Goal: Task Accomplishment & Management: Use online tool/utility

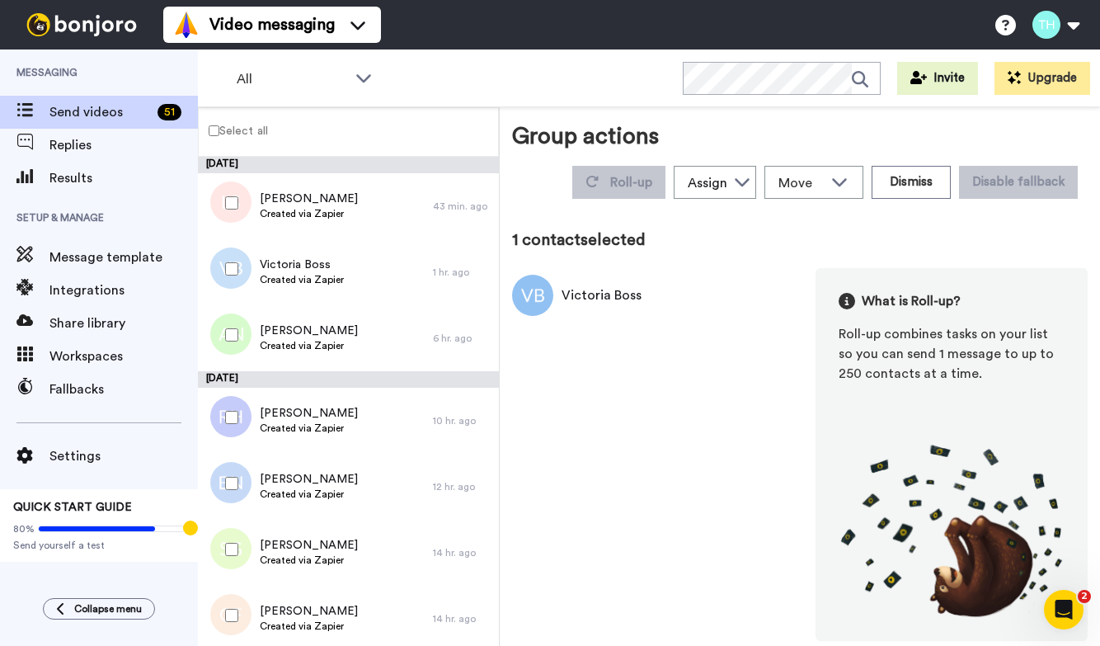
click at [238, 522] on div at bounding box center [228, 549] width 59 height 58
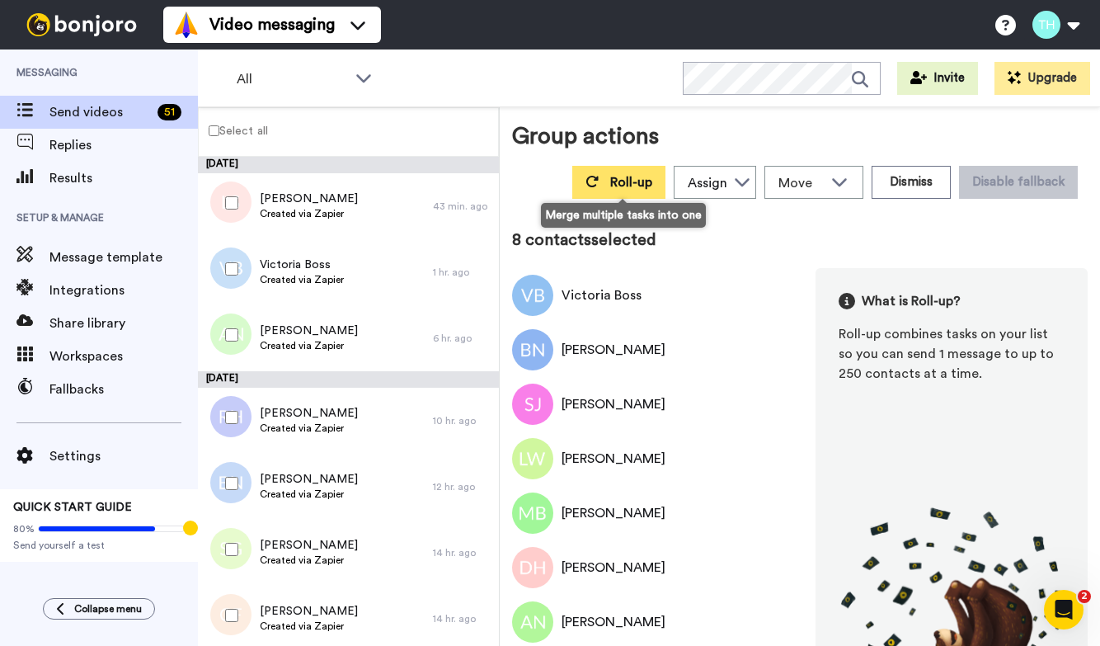
click at [586, 186] on button "Roll-up" at bounding box center [618, 182] width 93 height 33
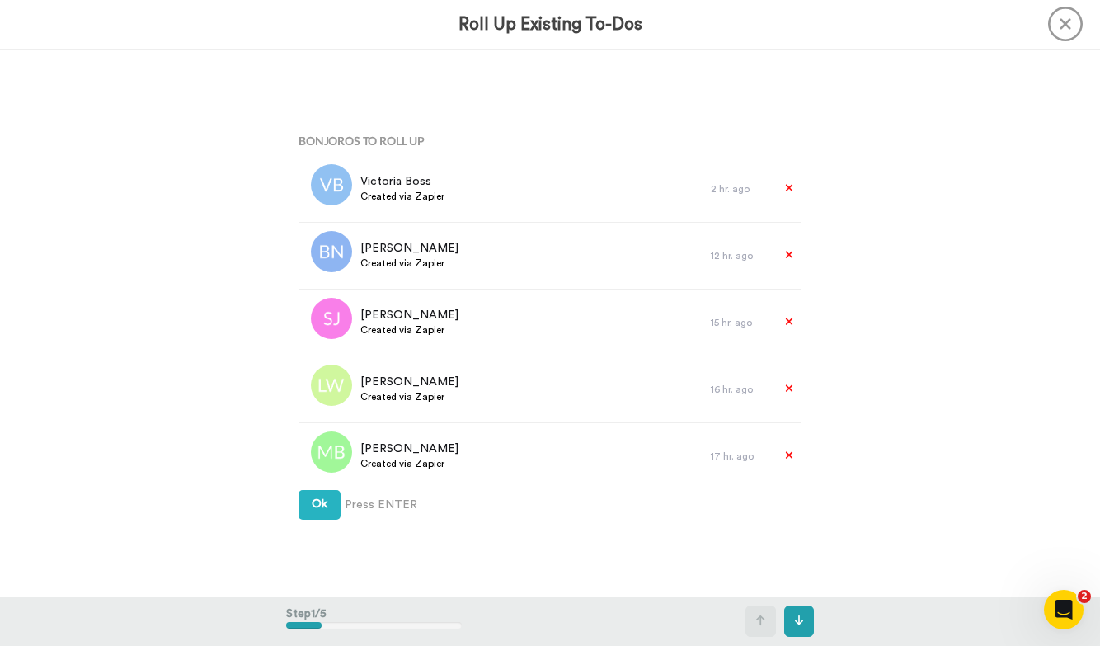
click at [1057, 19] on icon at bounding box center [1065, 24] width 35 height 35
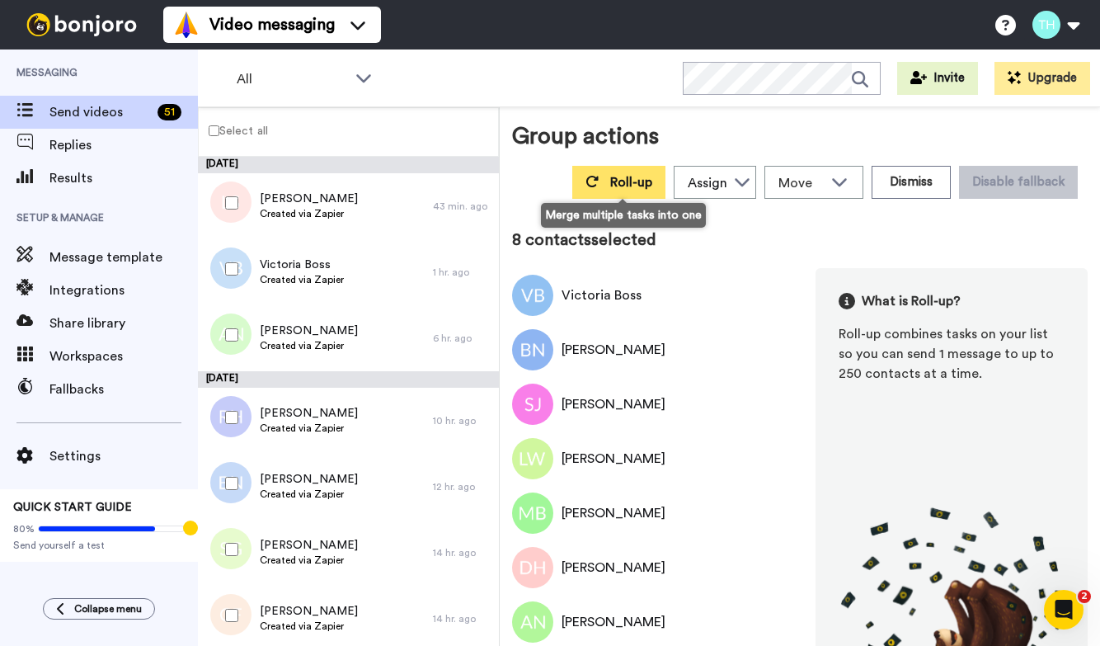
click at [641, 184] on span "Roll-up" at bounding box center [631, 182] width 42 height 13
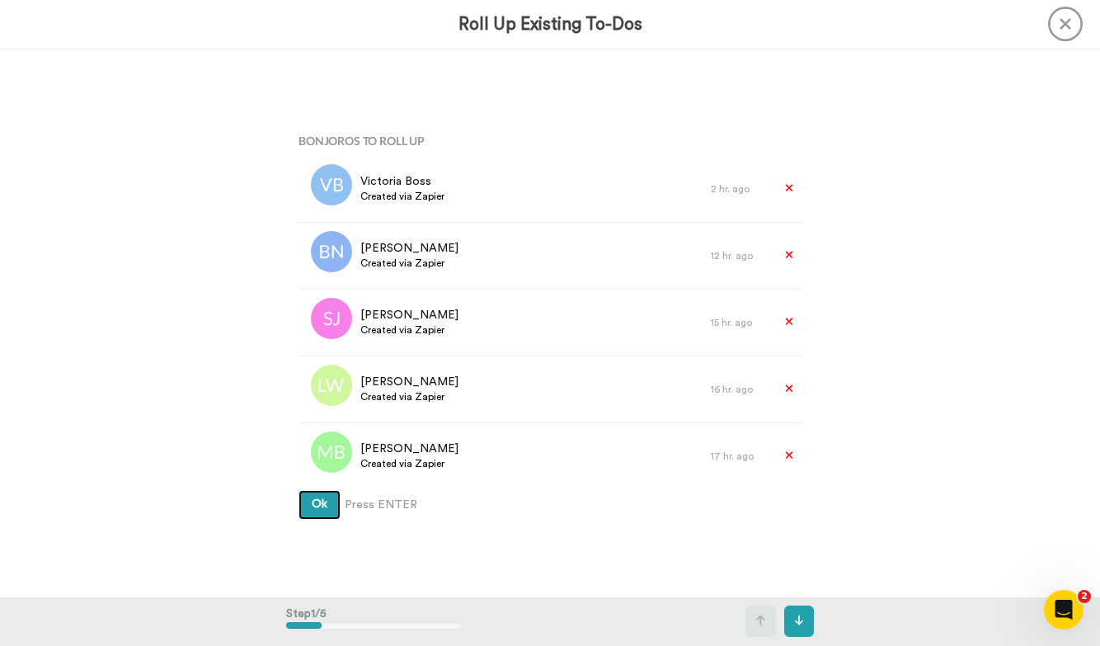
click at [330, 498] on button "Ok" at bounding box center [319, 505] width 42 height 30
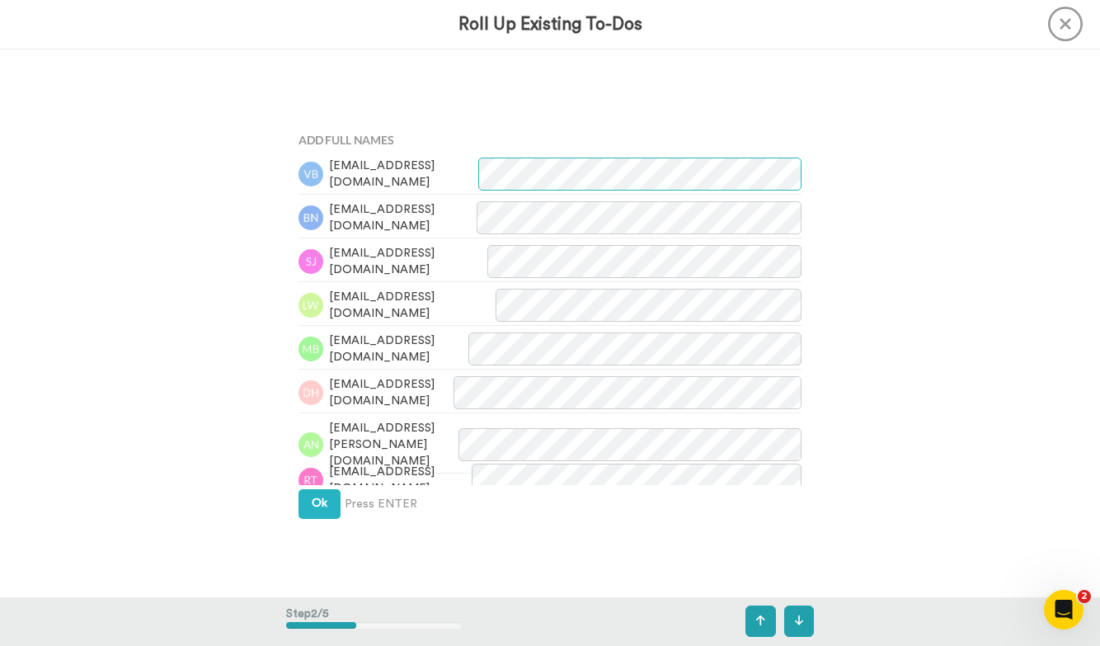
scroll to position [20, 0]
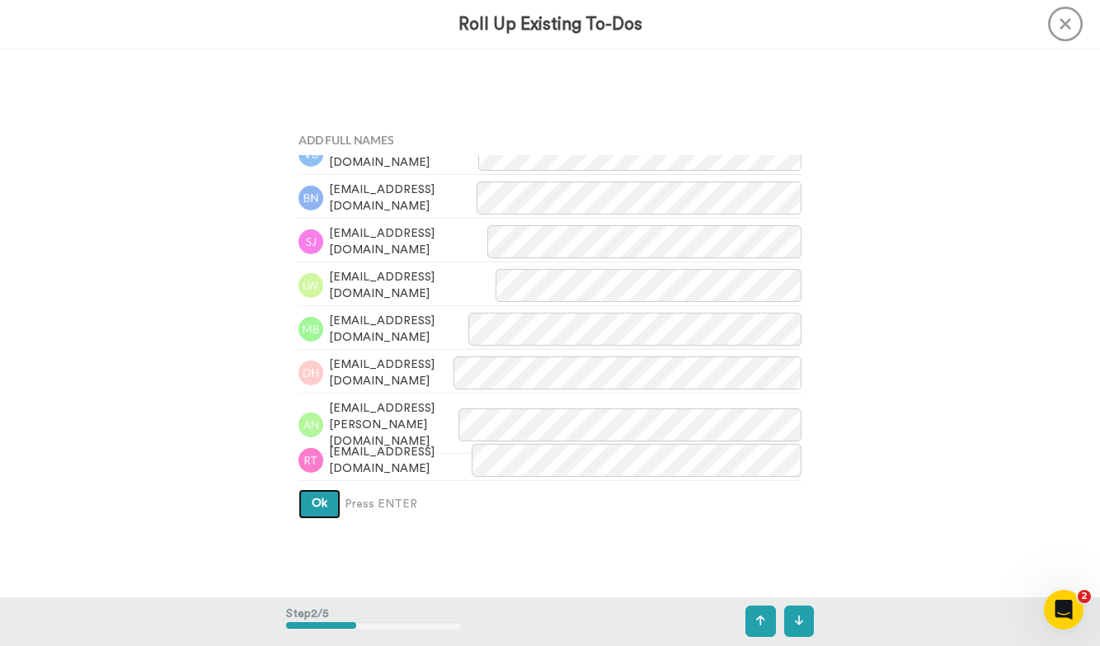
click at [322, 508] on span "Ok" at bounding box center [320, 503] width 16 height 12
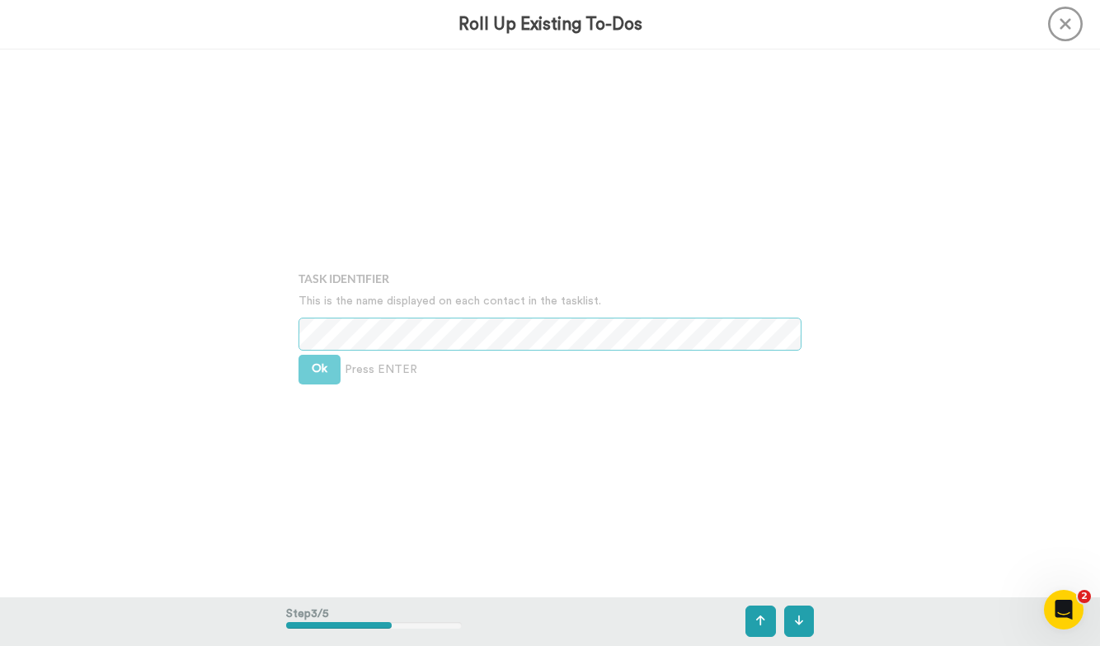
scroll to position [1096, 0]
click at [325, 370] on span "Ok" at bounding box center [320, 367] width 16 height 12
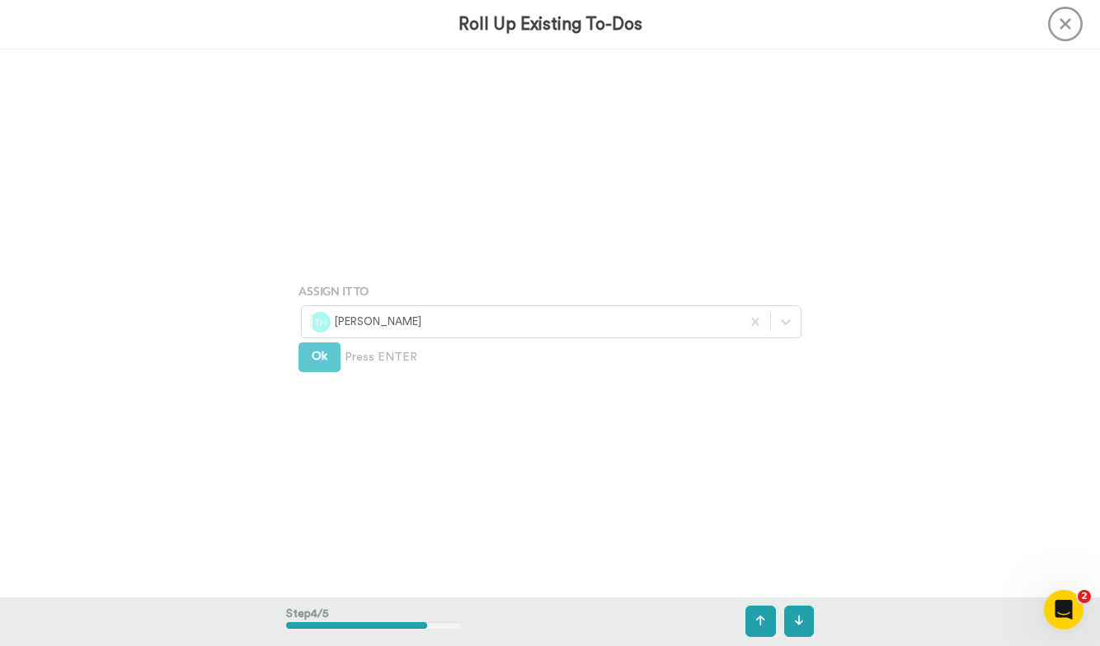
scroll to position [1643, 0]
click at [429, 308] on div "Troy Hitt" at bounding box center [521, 321] width 439 height 26
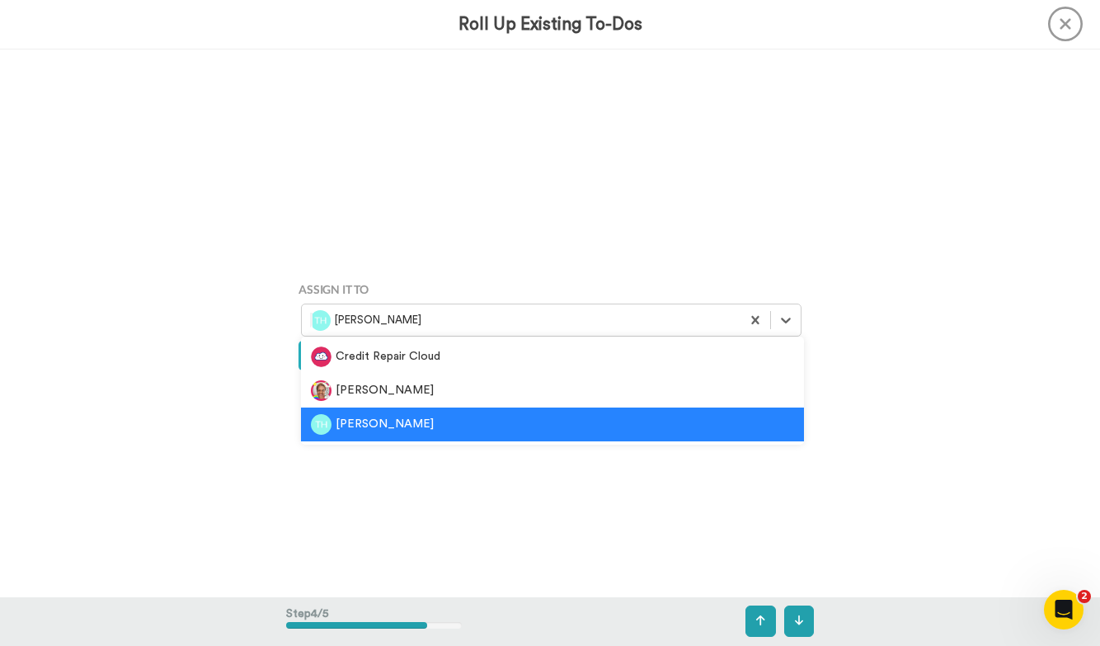
click at [392, 424] on div "Troy Hitt" at bounding box center [552, 424] width 483 height 21
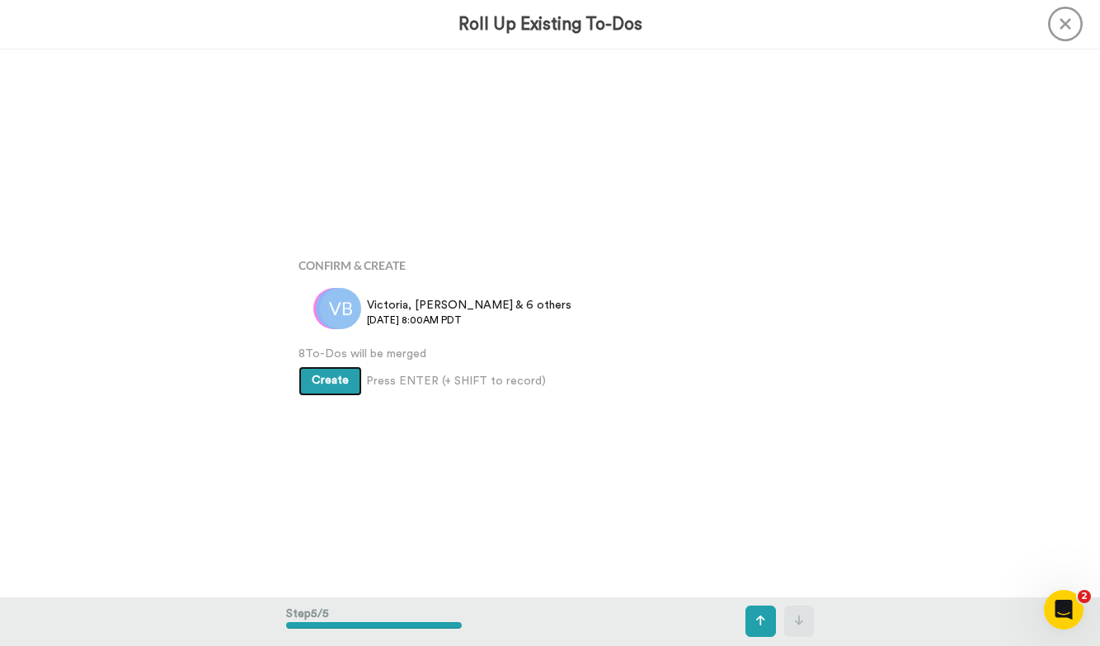
scroll to position [2190, 0]
click at [342, 381] on span "Create" at bounding box center [330, 380] width 37 height 12
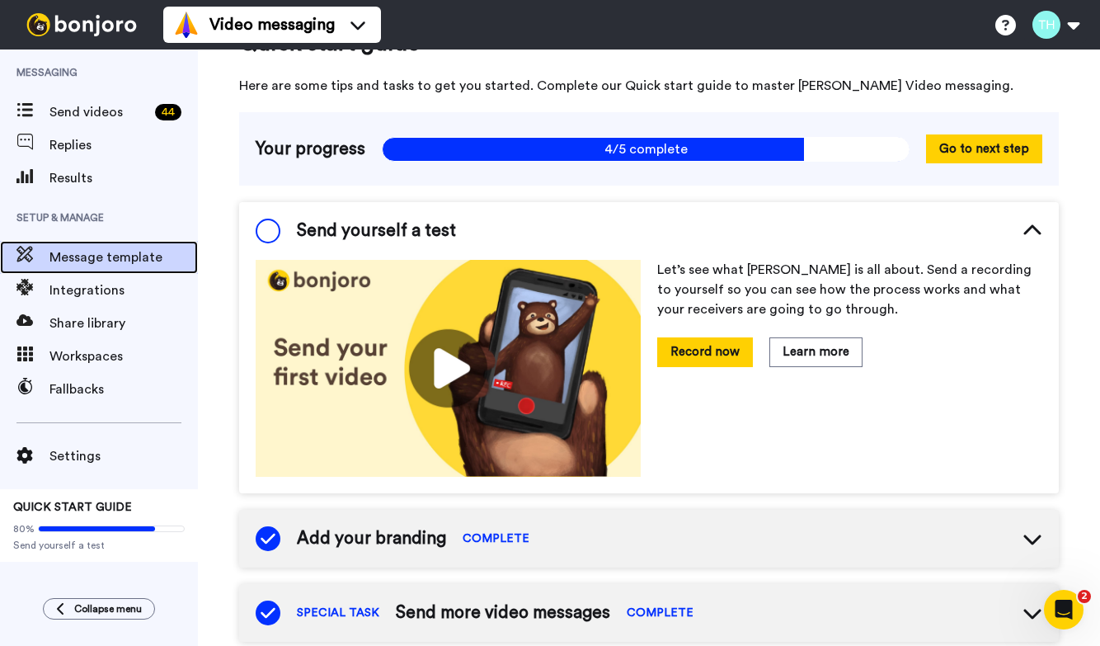
click at [46, 249] on span at bounding box center [24, 257] width 49 height 16
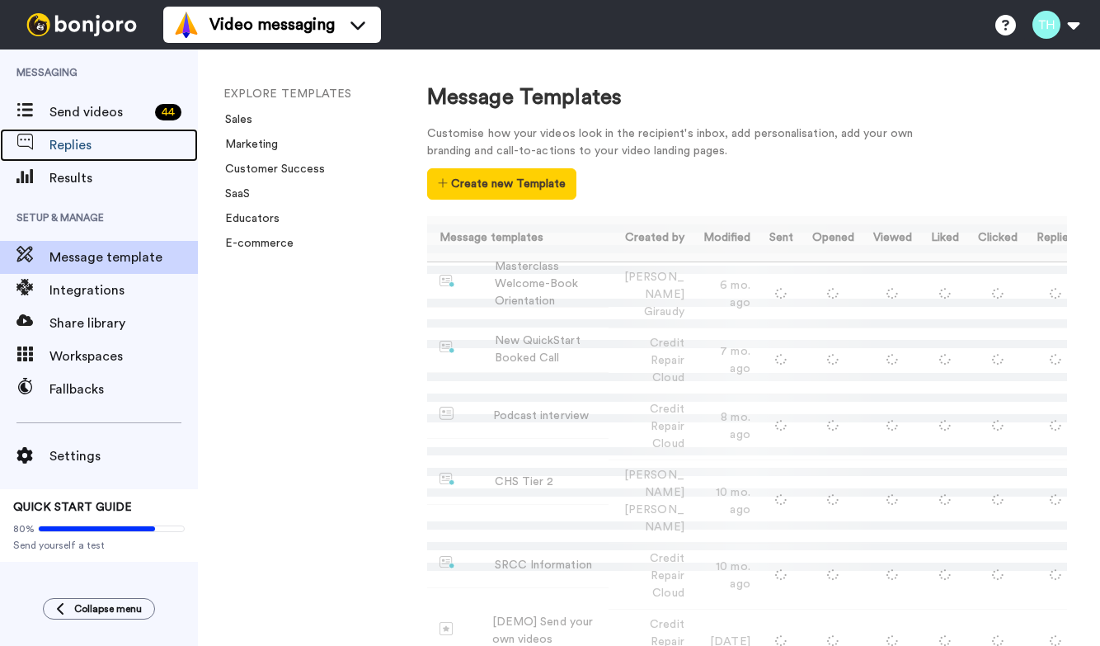
click at [45, 144] on span at bounding box center [24, 145] width 49 height 16
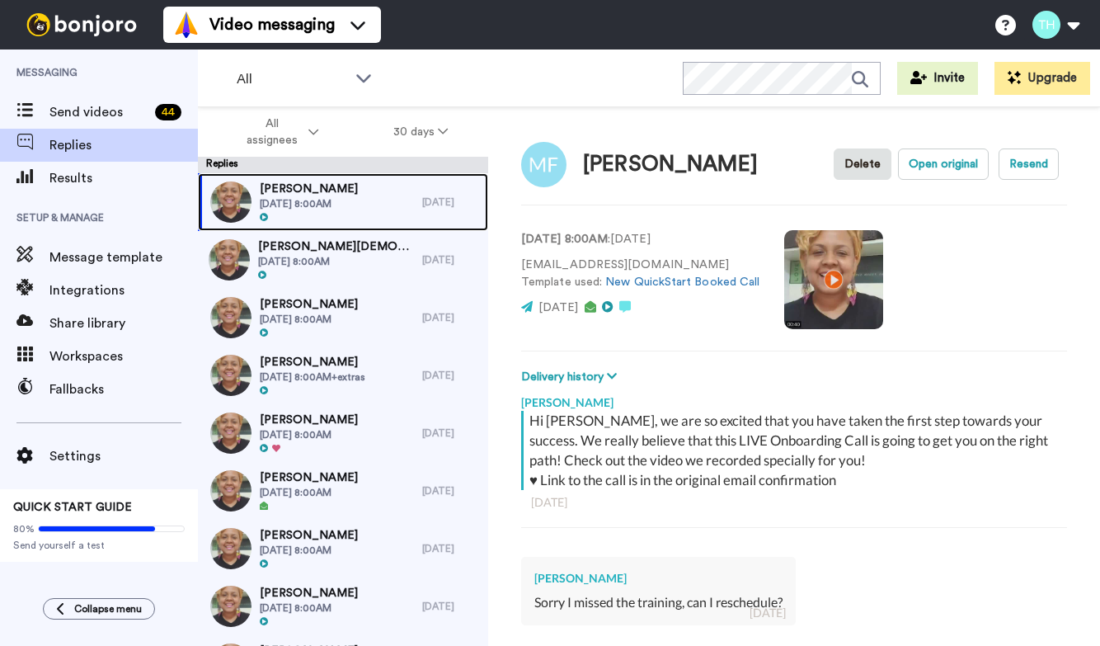
click at [327, 215] on div at bounding box center [309, 218] width 98 height 12
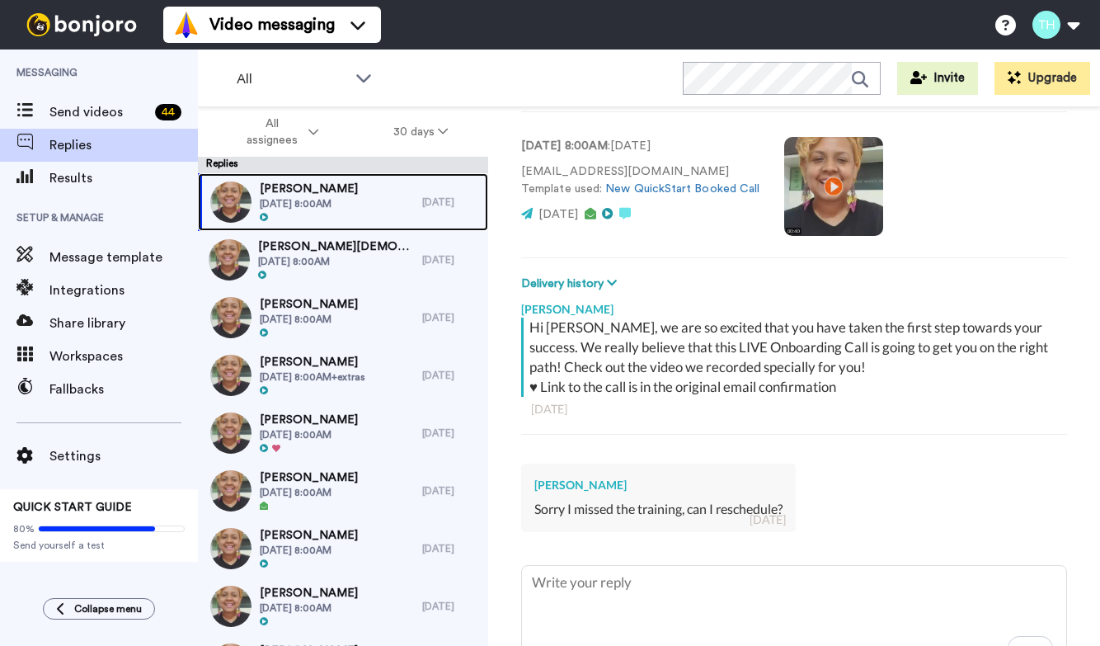
scroll to position [95, 0]
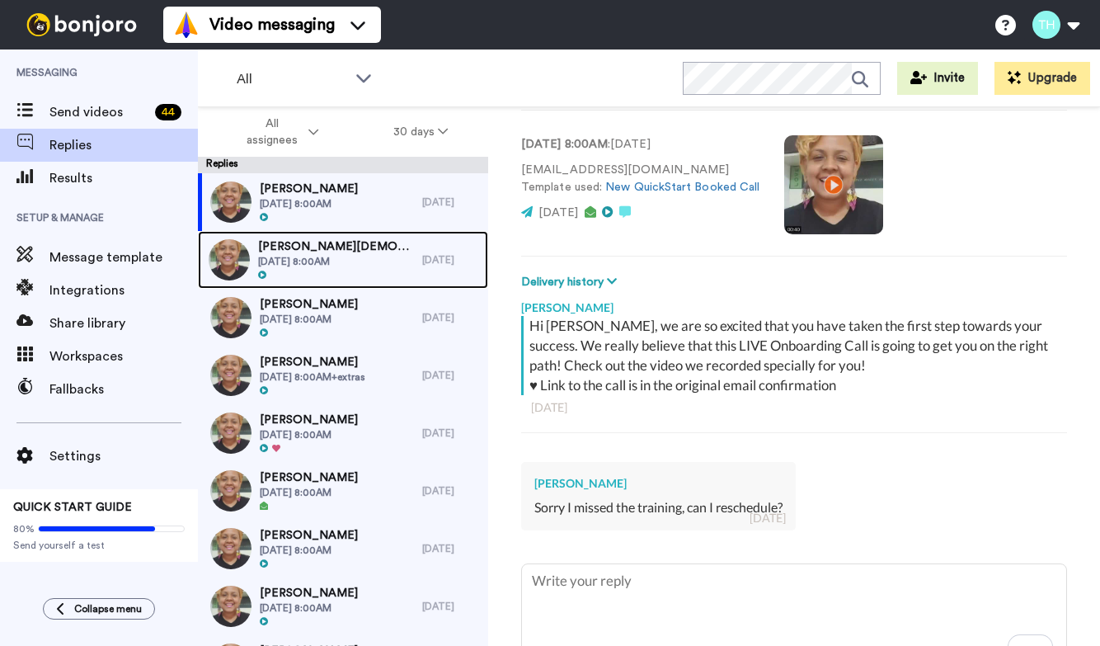
click at [365, 264] on span "[DATE] 8:00AM" at bounding box center [336, 261] width 156 height 13
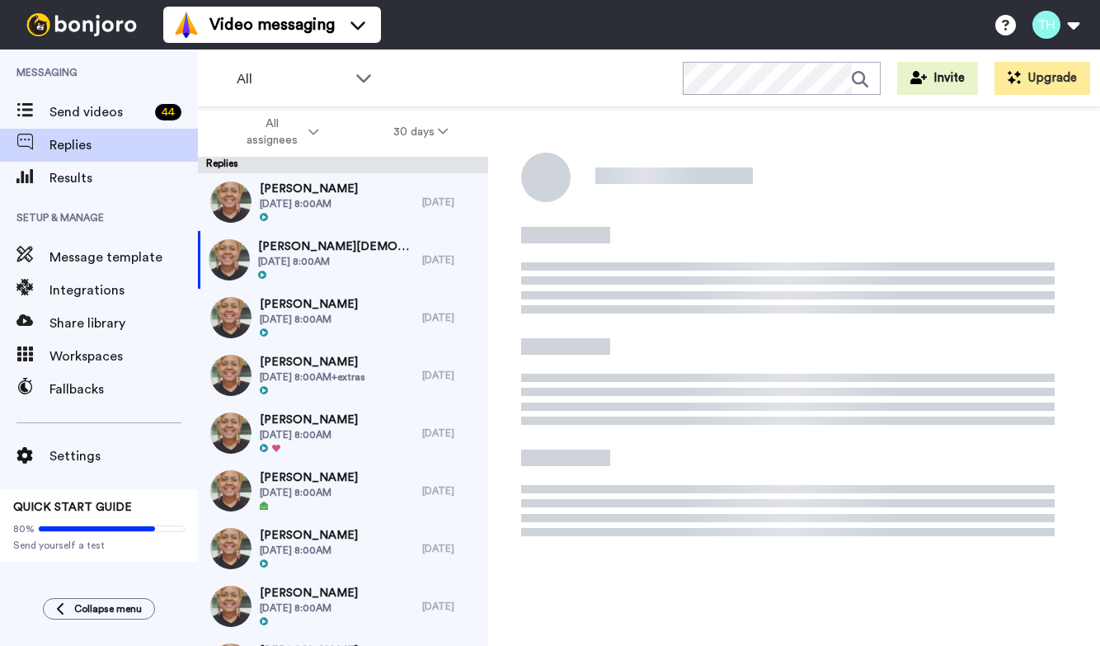
type textarea "x"
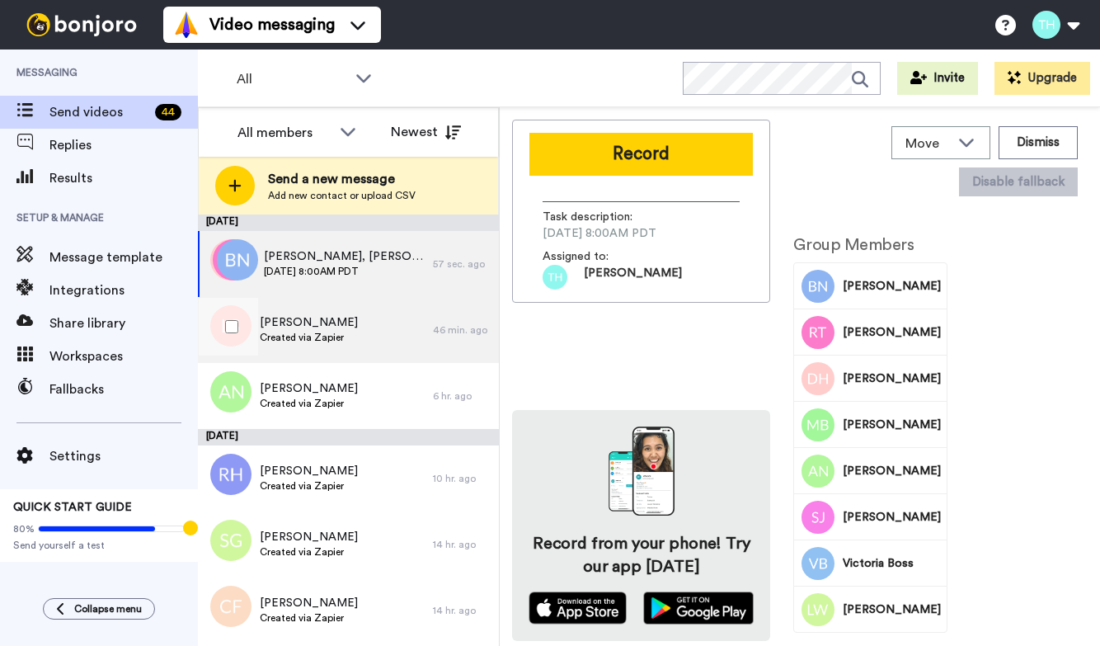
click at [391, 313] on div "[PERSON_NAME] Created via Zapier" at bounding box center [315, 330] width 235 height 66
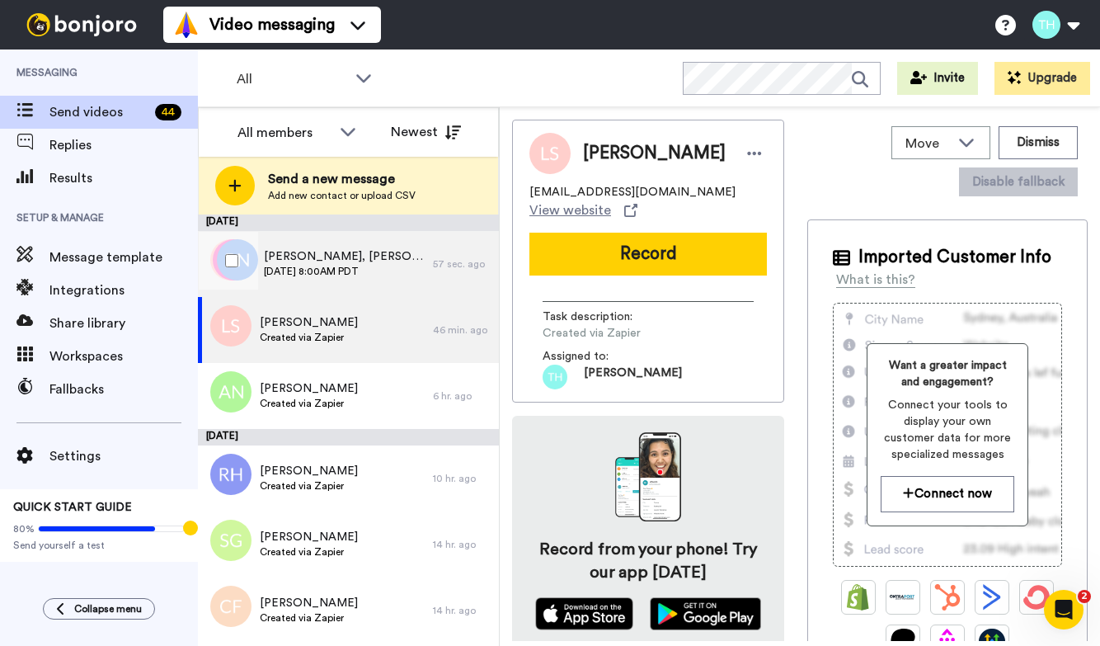
click at [386, 275] on span "[DATE] 8:00AM PDT" at bounding box center [344, 271] width 161 height 13
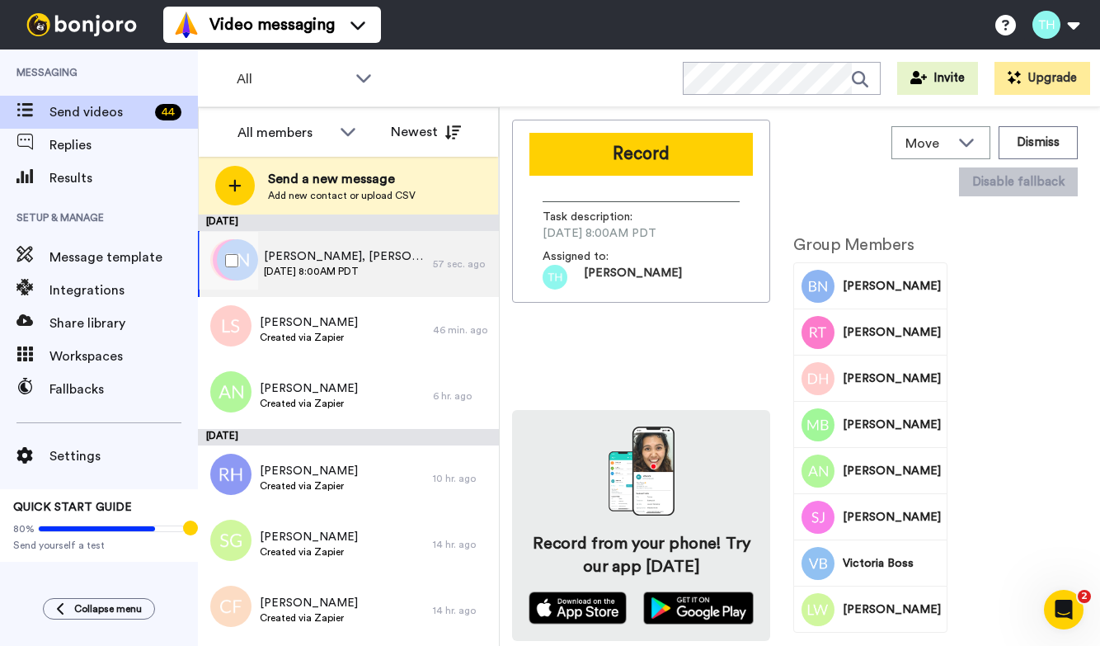
click at [418, 256] on span "Brooke, Randy, Donny & 5 others" at bounding box center [344, 256] width 161 height 16
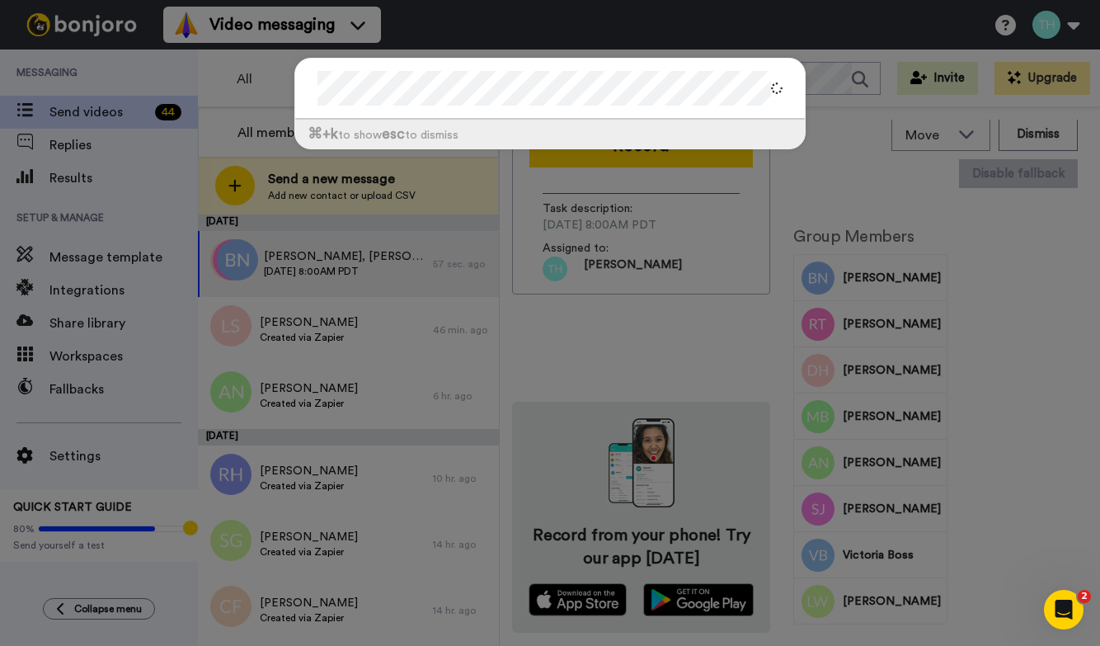
click at [502, 305] on div "⌘ +k to show esc to dismiss" at bounding box center [550, 323] width 1100 height 646
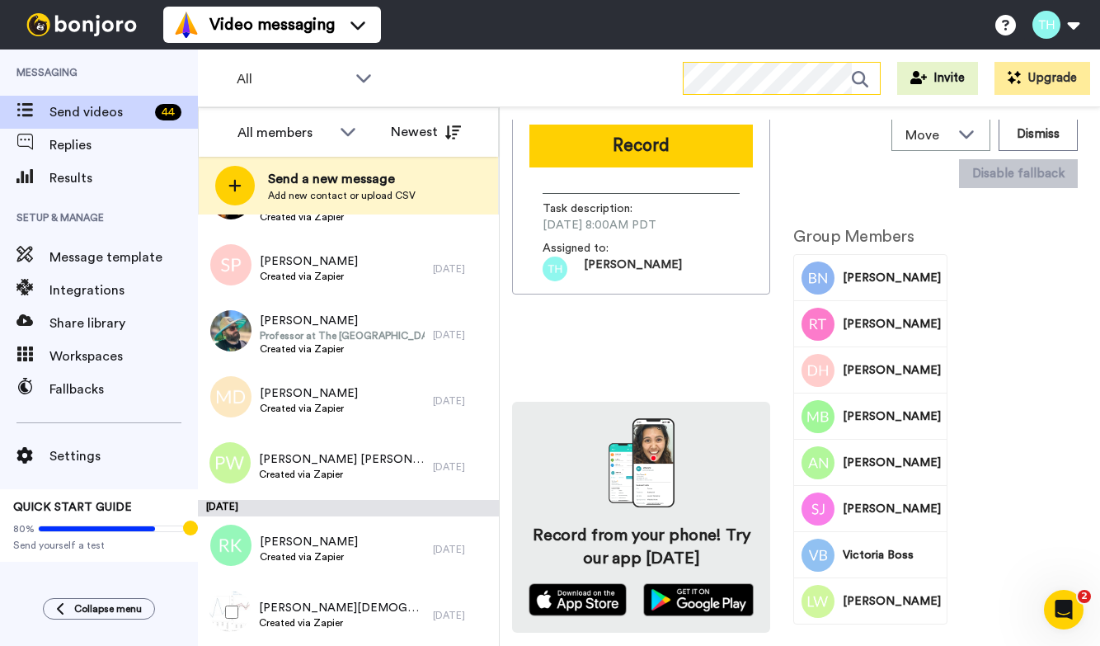
scroll to position [550, 0]
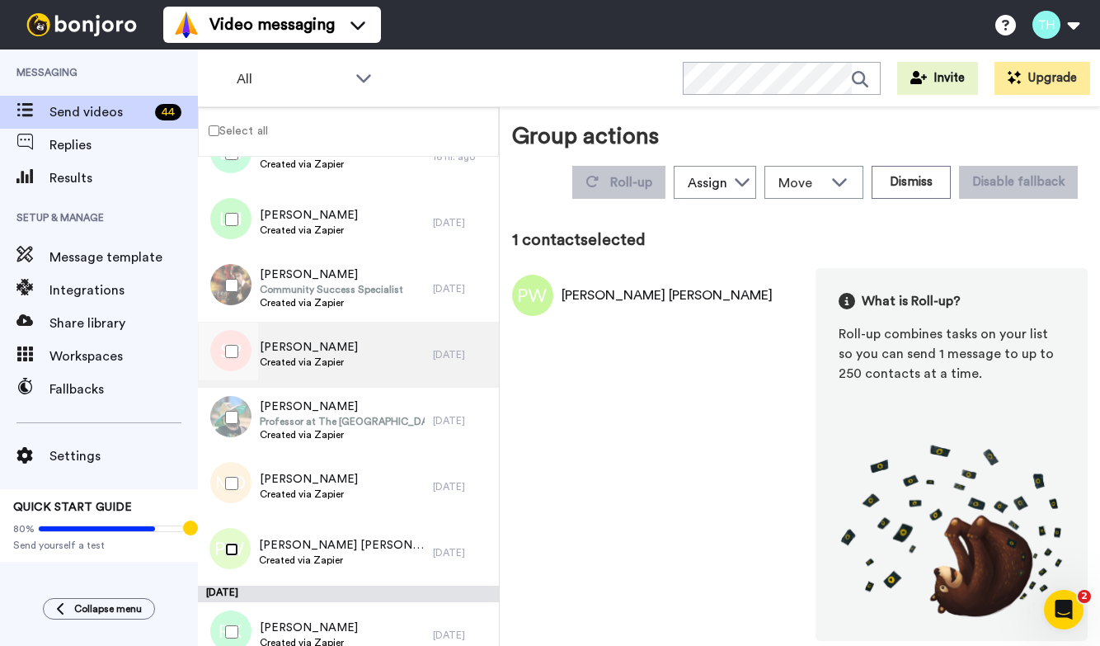
scroll to position [463, 0]
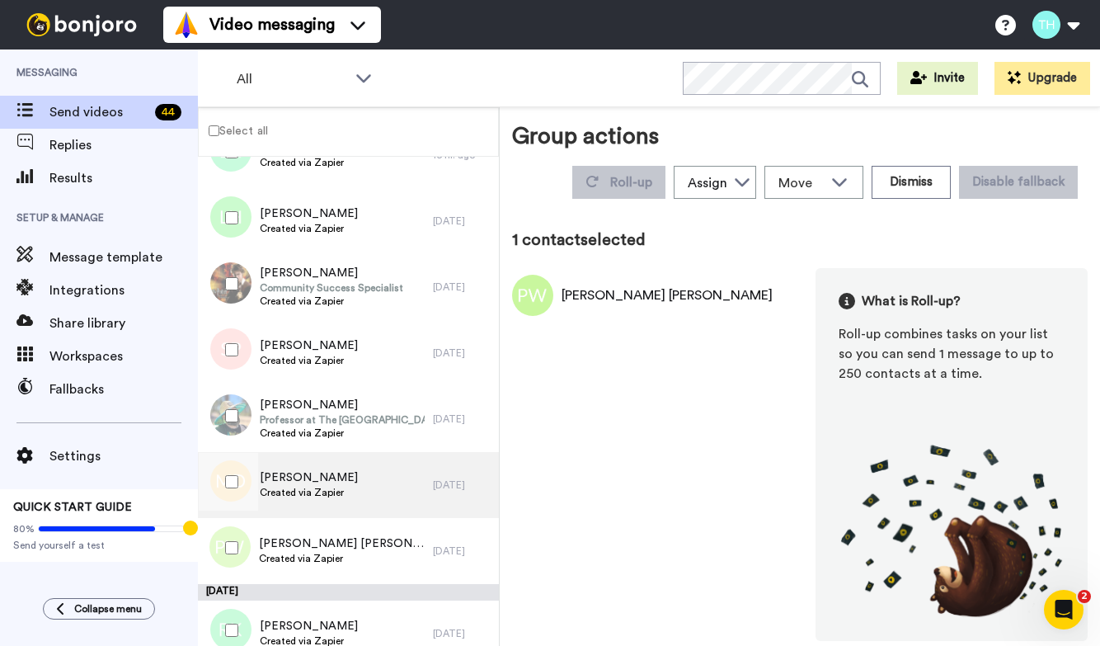
click at [349, 495] on div "Michael Duclos Created via Zapier" at bounding box center [315, 485] width 235 height 66
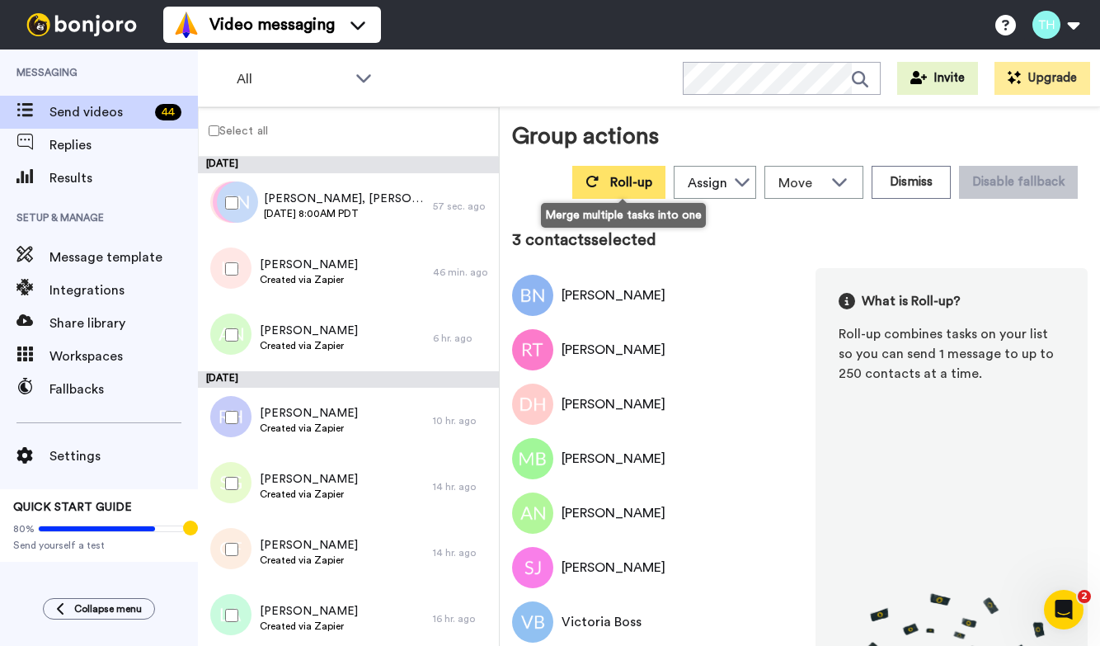
click at [594, 169] on button "Roll-up" at bounding box center [618, 182] width 93 height 33
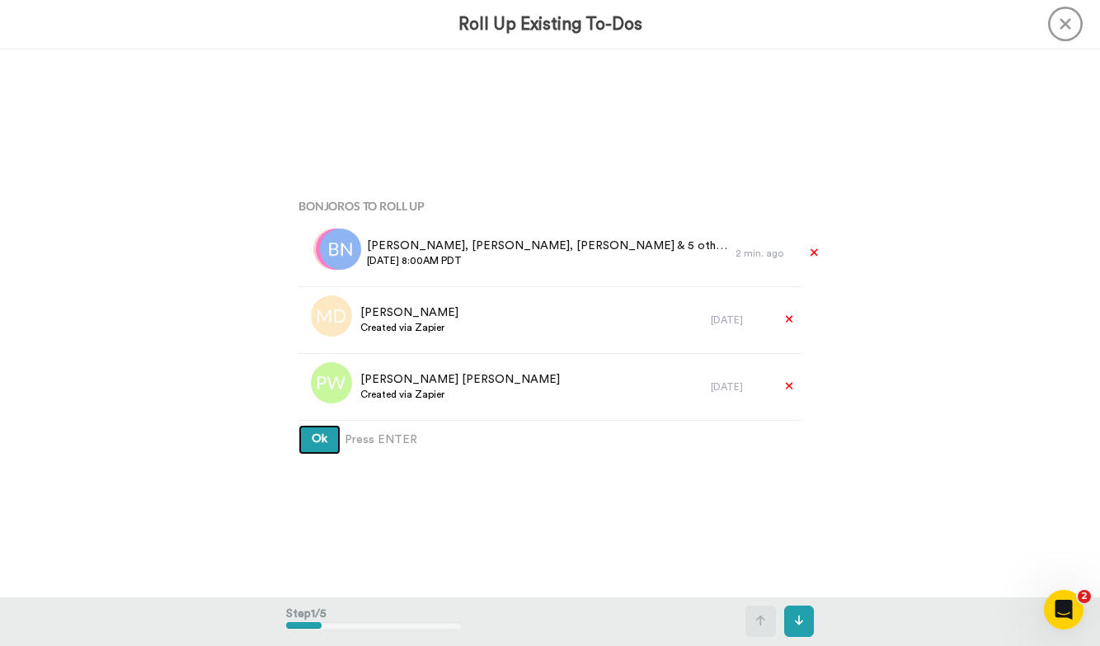
click at [313, 444] on span "Ok" at bounding box center [320, 439] width 16 height 12
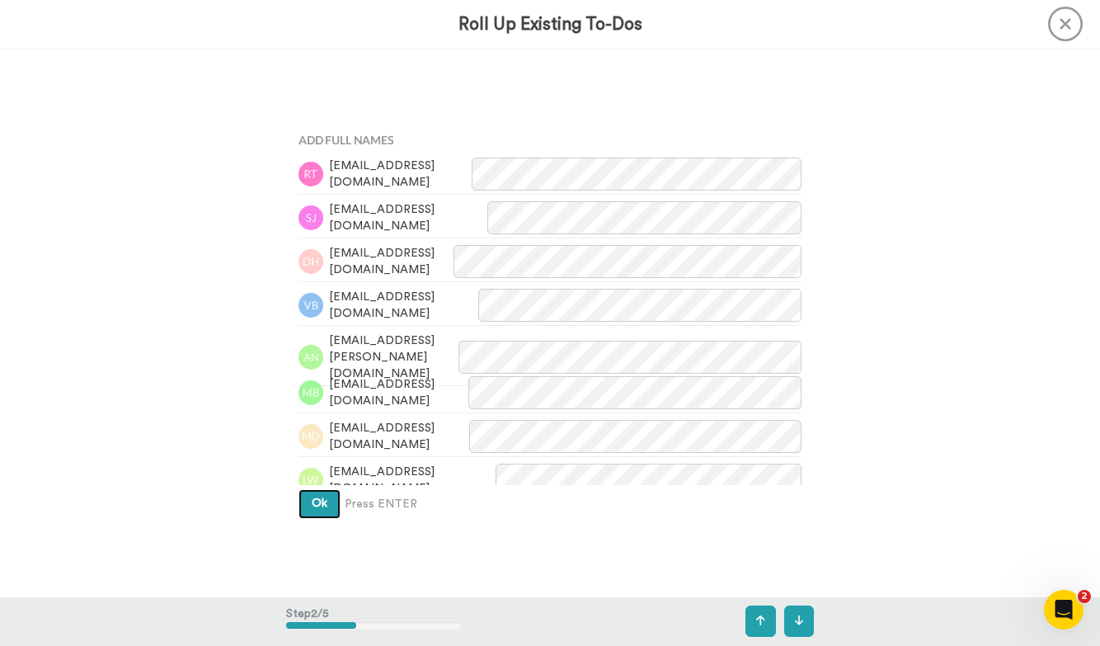
click at [317, 505] on span "Ok" at bounding box center [320, 503] width 16 height 12
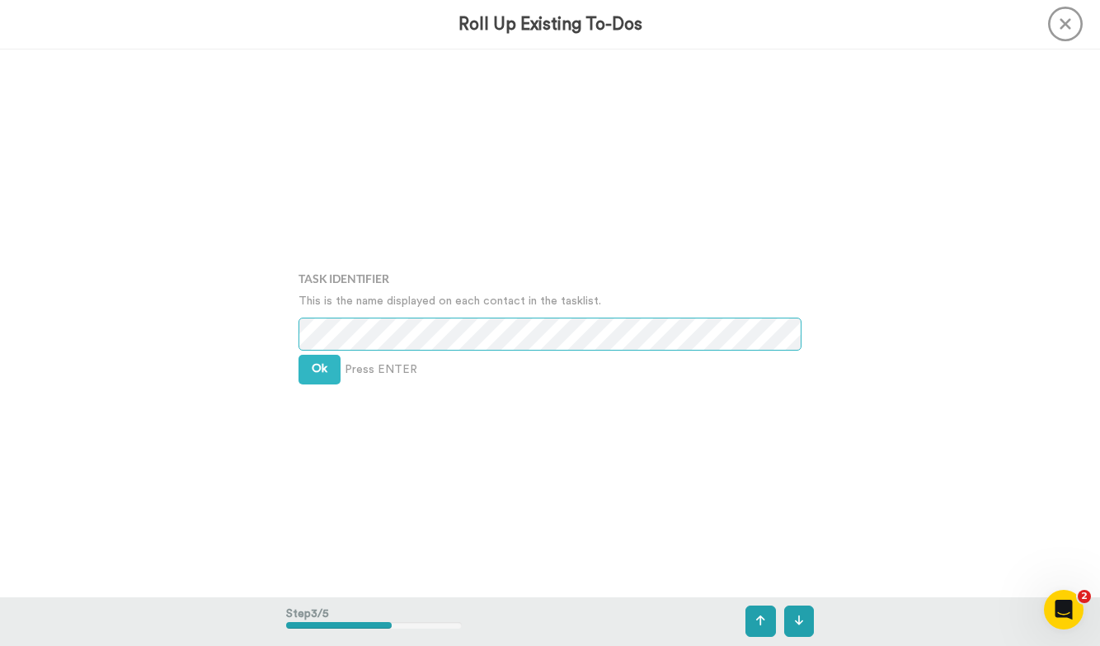
scroll to position [1096, 0]
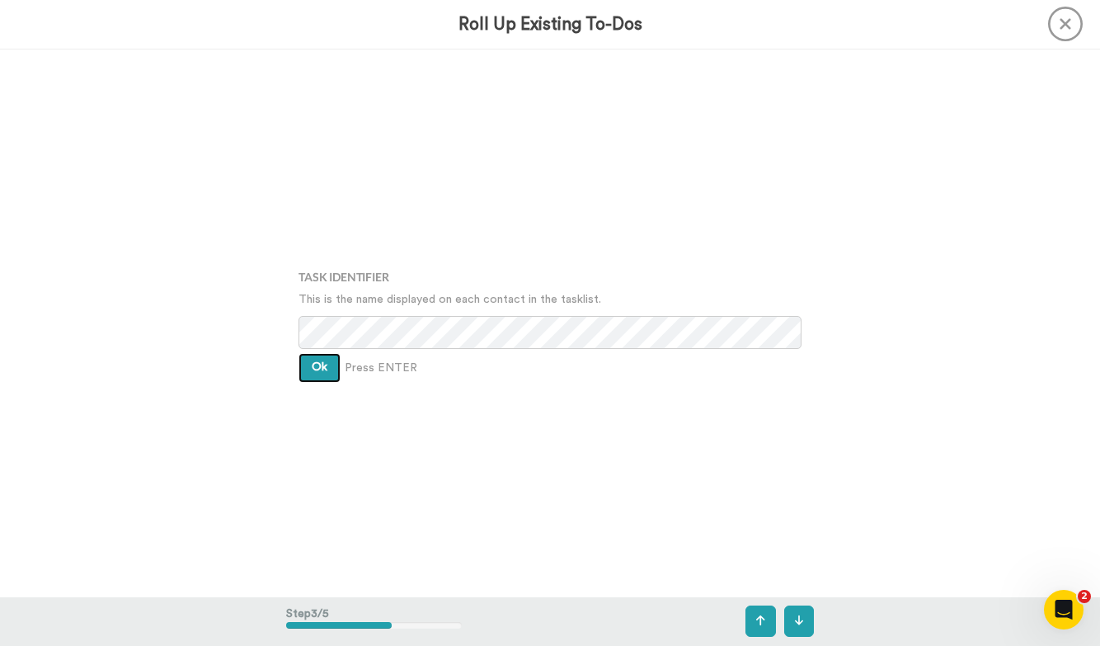
click at [333, 355] on button "Ok" at bounding box center [319, 368] width 42 height 30
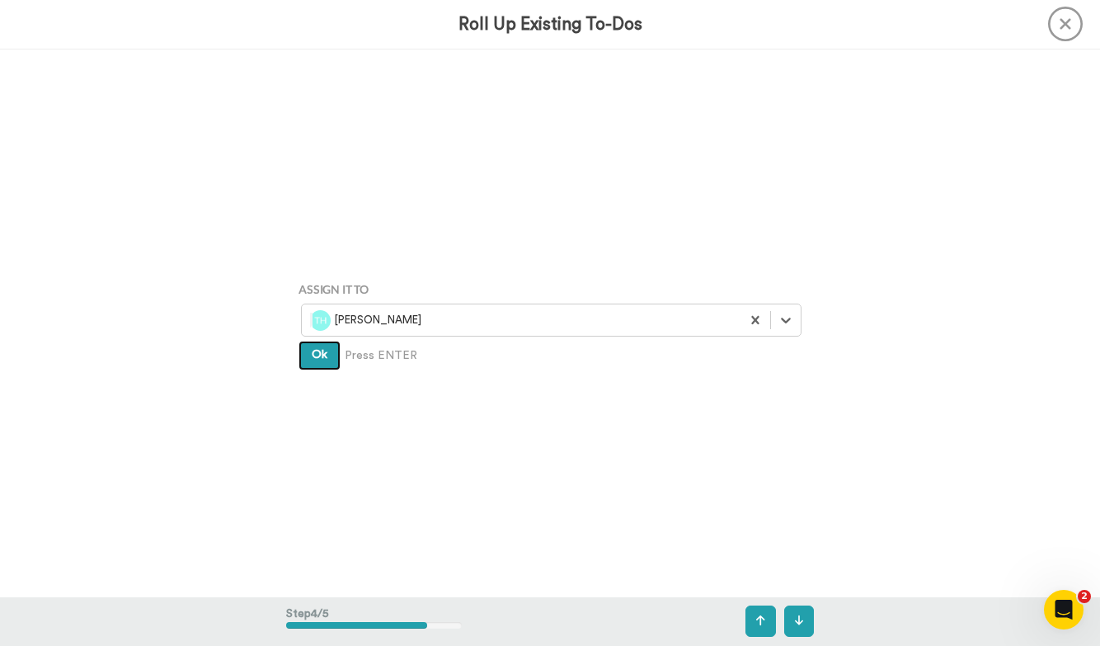
click at [331, 361] on button "Ok" at bounding box center [319, 356] width 42 height 30
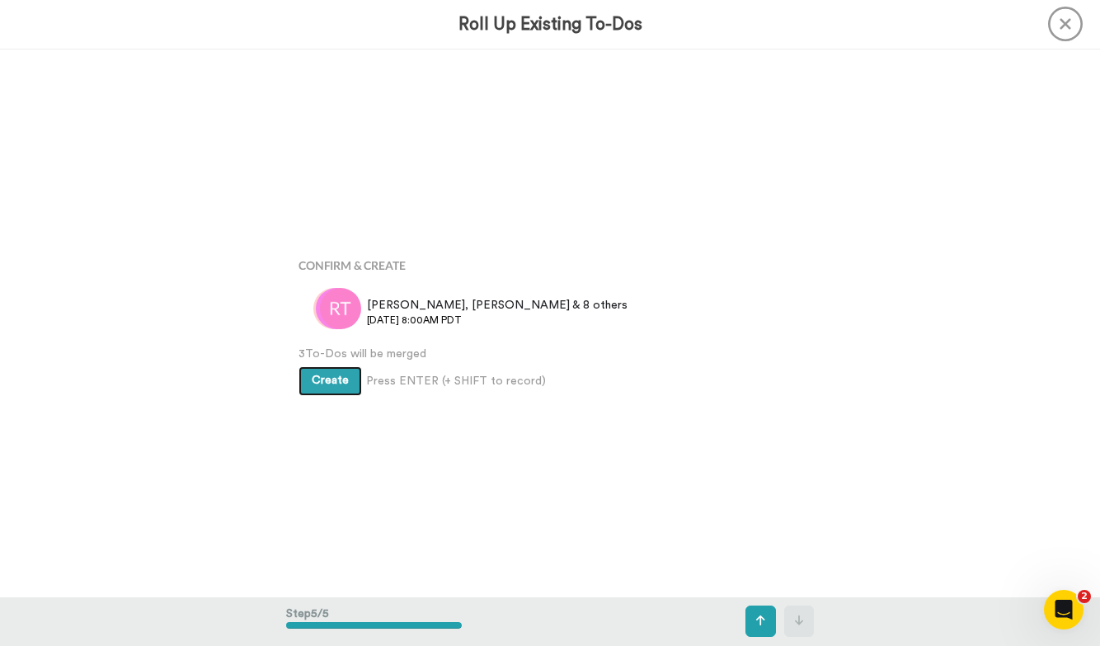
scroll to position [2190, 0]
click at [331, 378] on span "Create" at bounding box center [330, 380] width 37 height 12
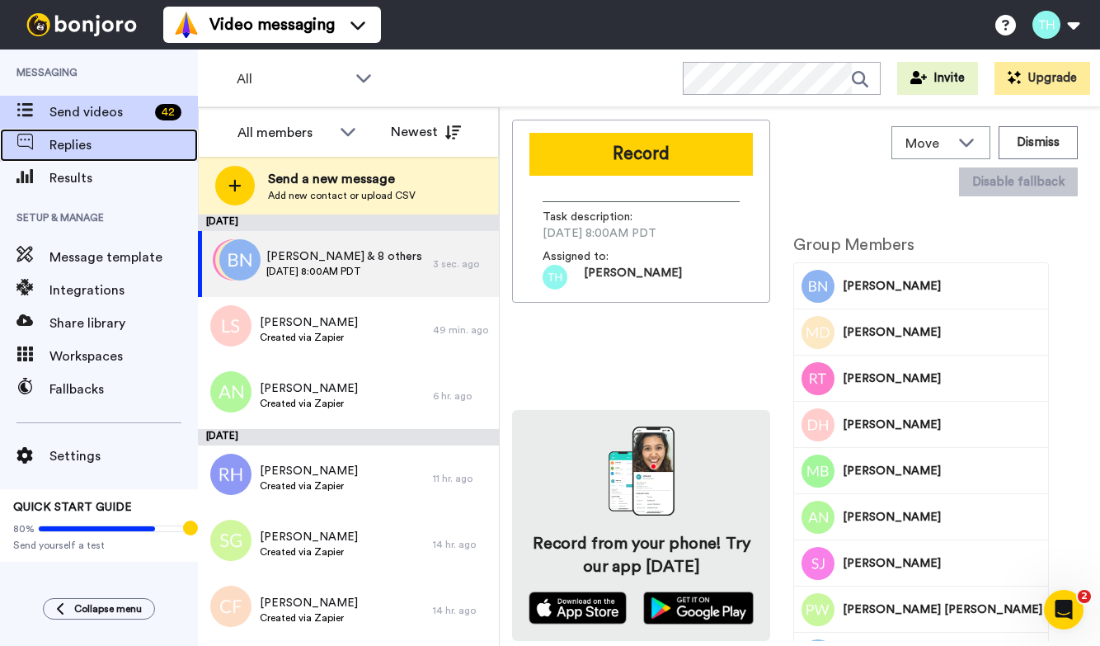
click at [96, 157] on div "Replies" at bounding box center [99, 145] width 198 height 33
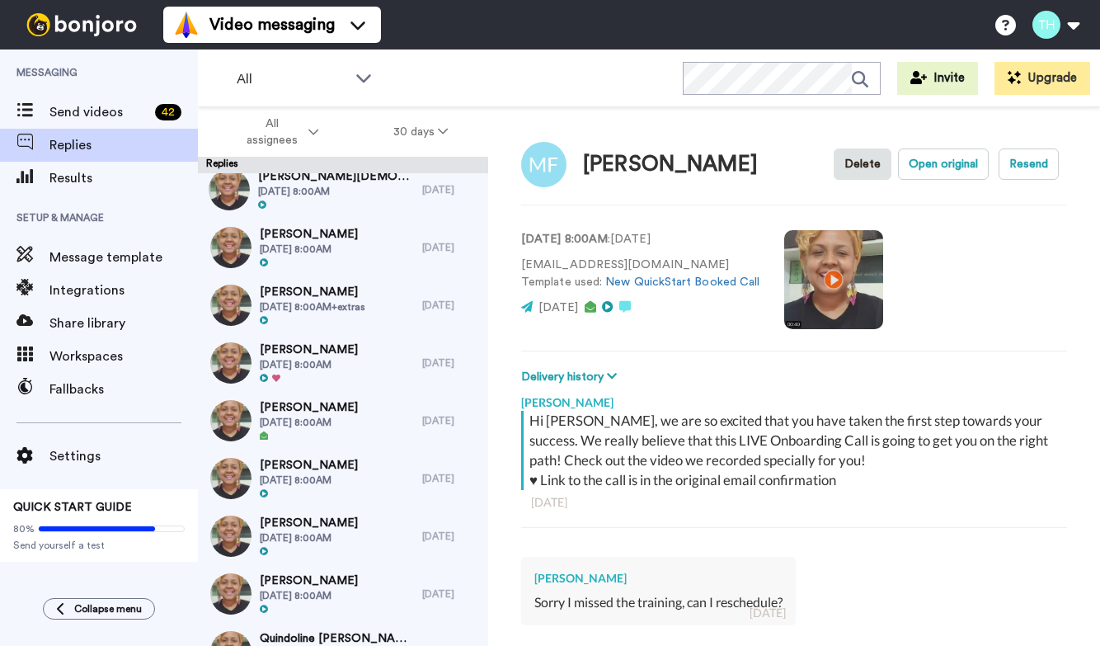
scroll to position [79, 0]
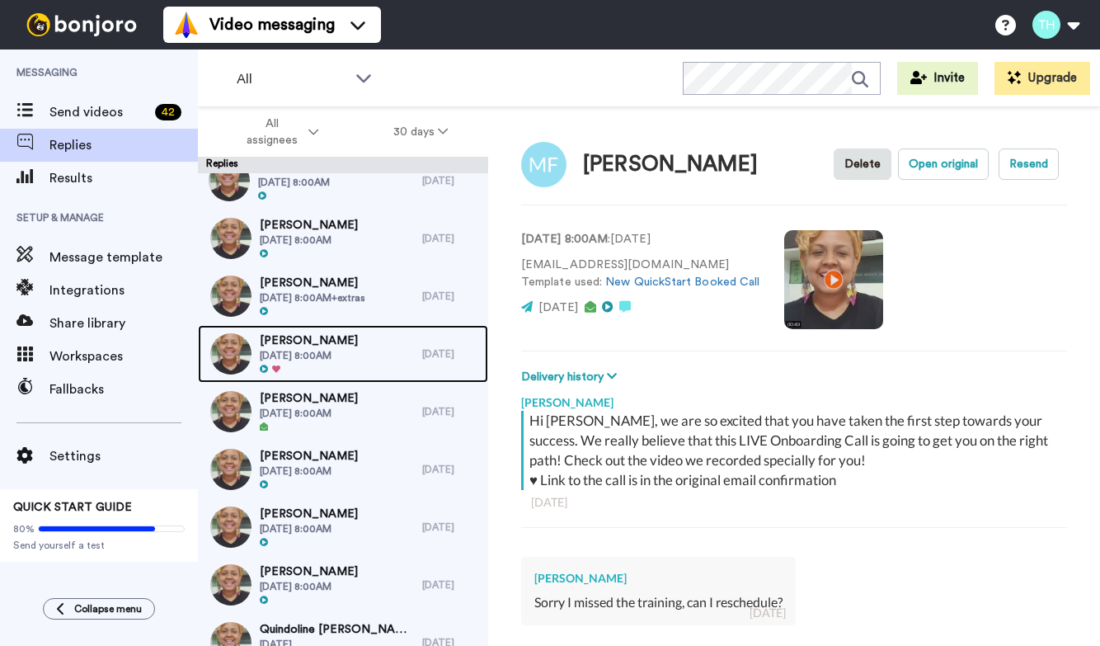
click at [358, 369] on div at bounding box center [309, 370] width 98 height 12
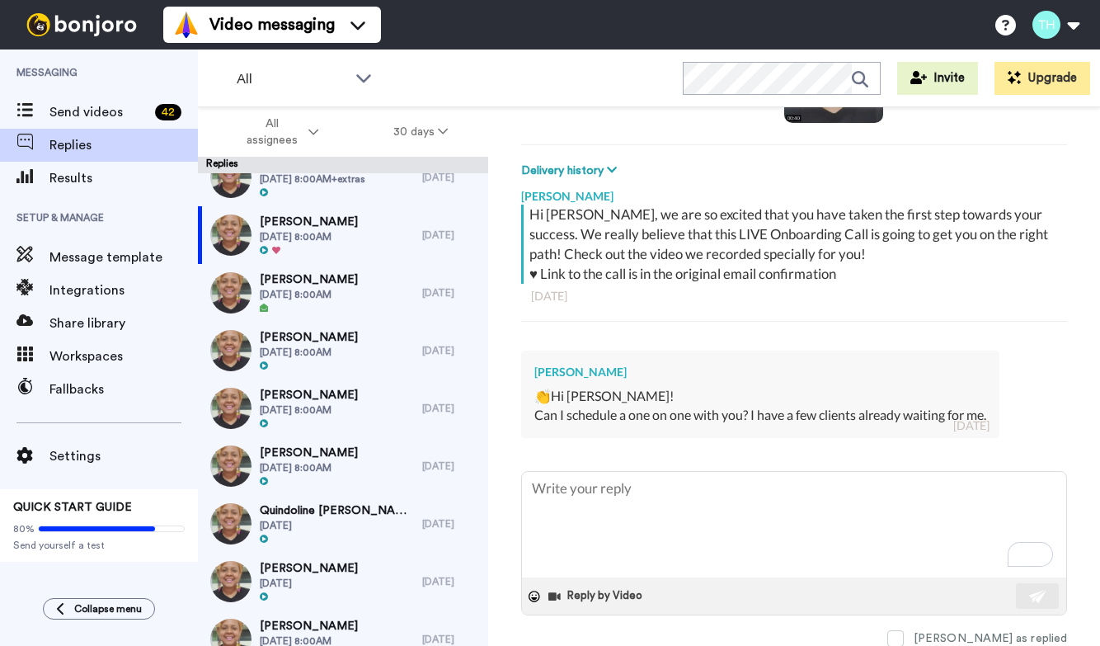
scroll to position [275, 0]
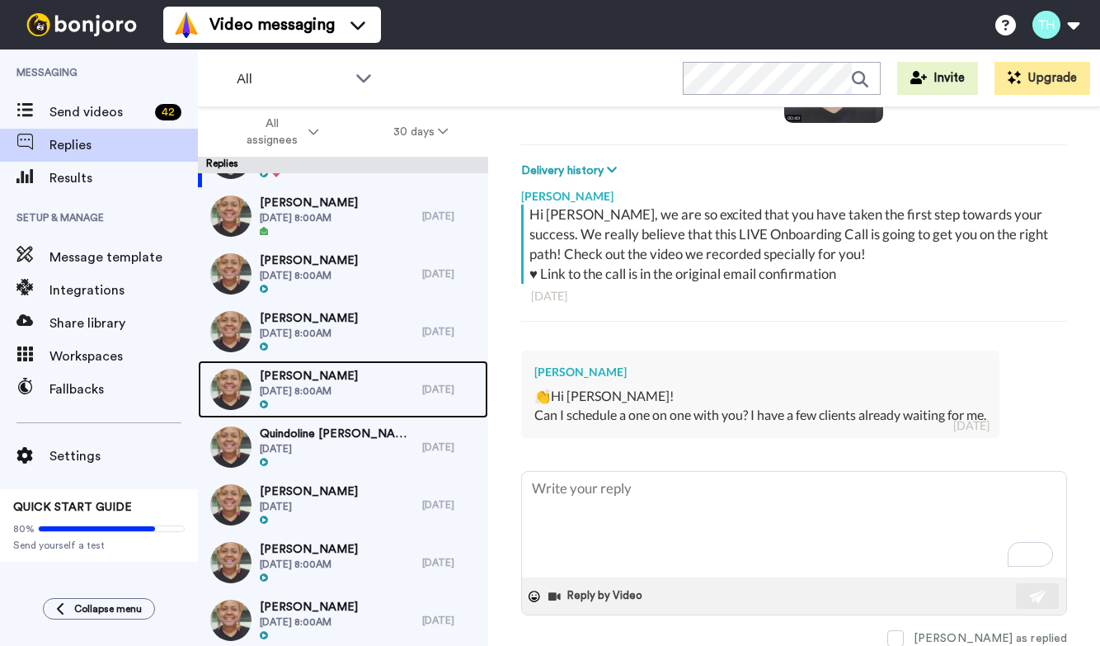
click at [352, 383] on span "[PERSON_NAME]" at bounding box center [309, 376] width 98 height 16
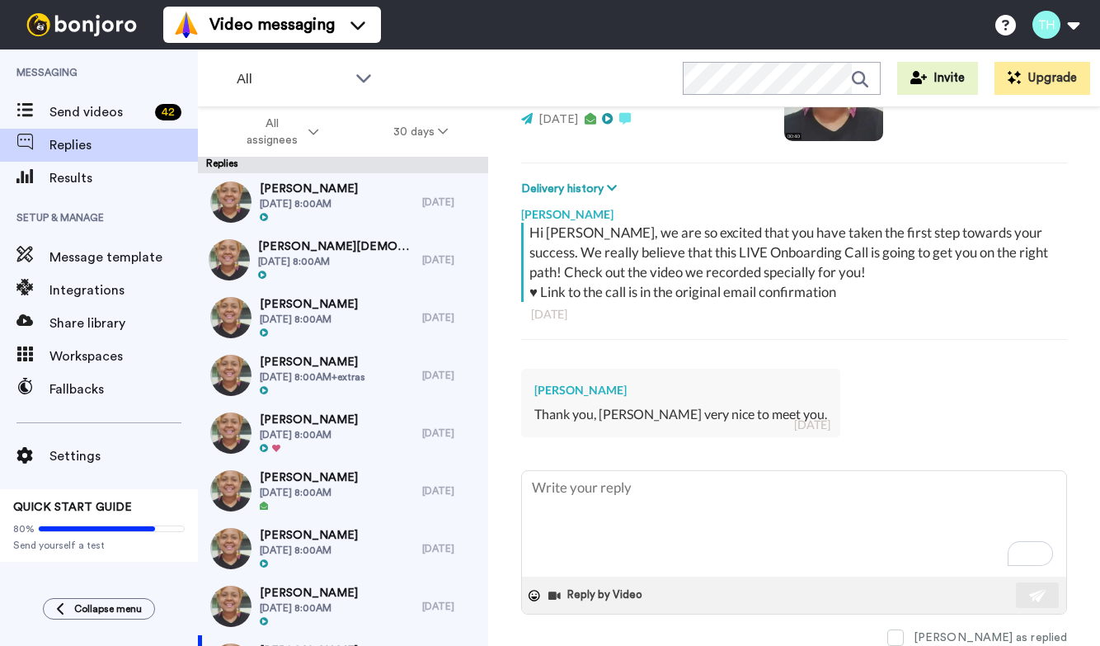
scroll to position [188, 0]
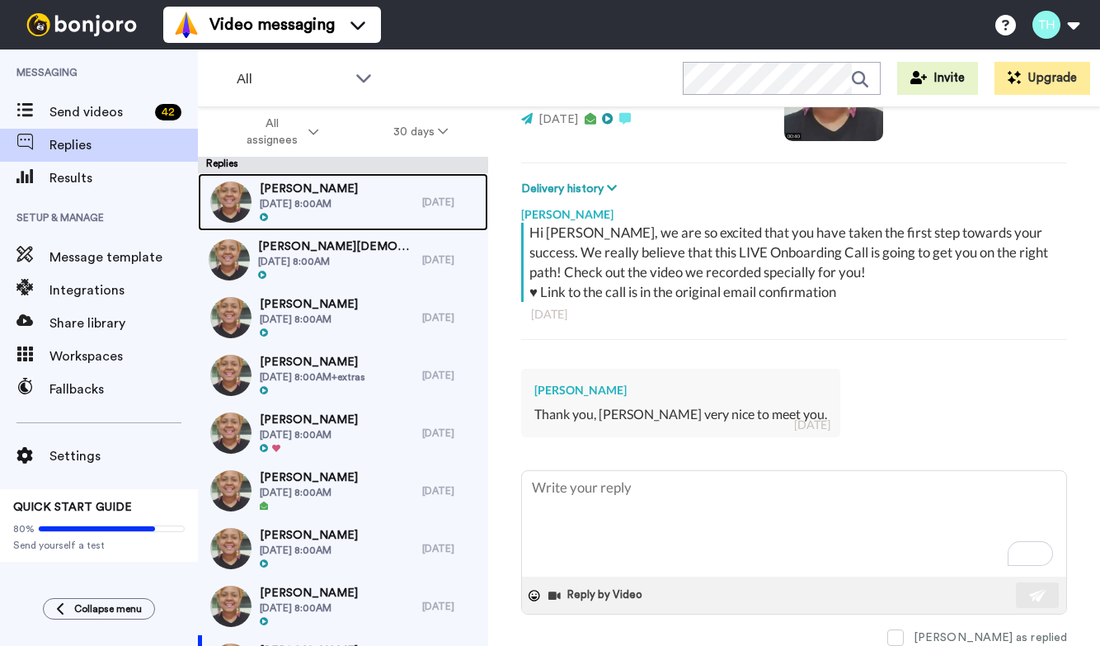
click at [318, 187] on span "[PERSON_NAME]" at bounding box center [309, 189] width 98 height 16
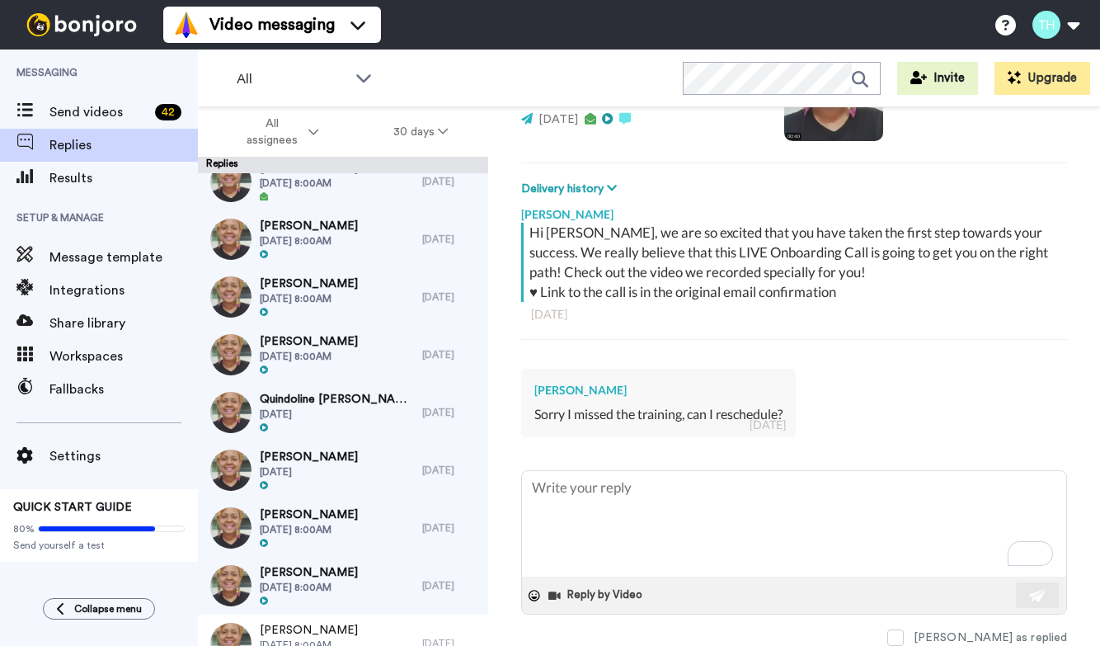
scroll to position [383, 0]
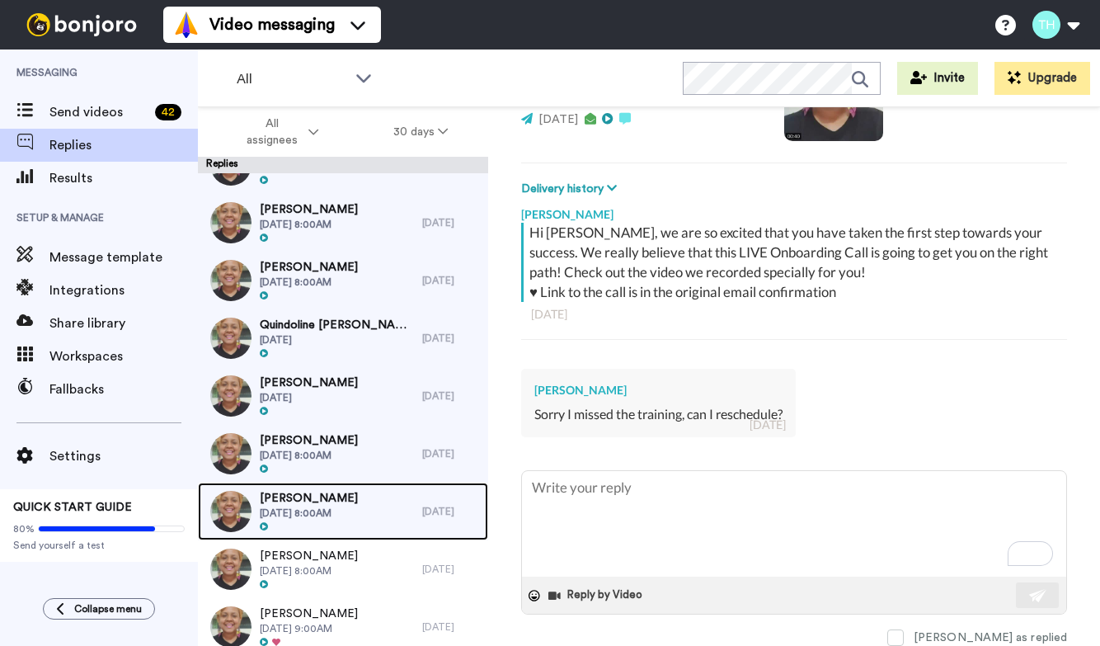
click at [409, 495] on div "[PERSON_NAME][DATE] 8:00AM" at bounding box center [310, 511] width 224 height 58
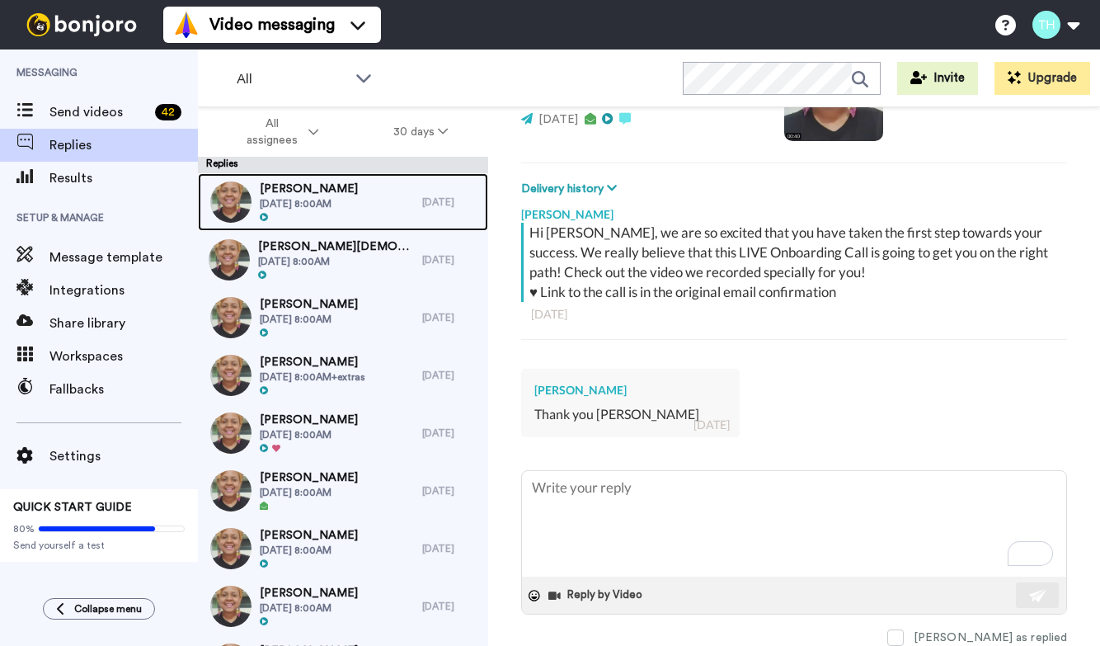
click at [353, 207] on span "[DATE] 8:00AM" at bounding box center [309, 203] width 98 height 13
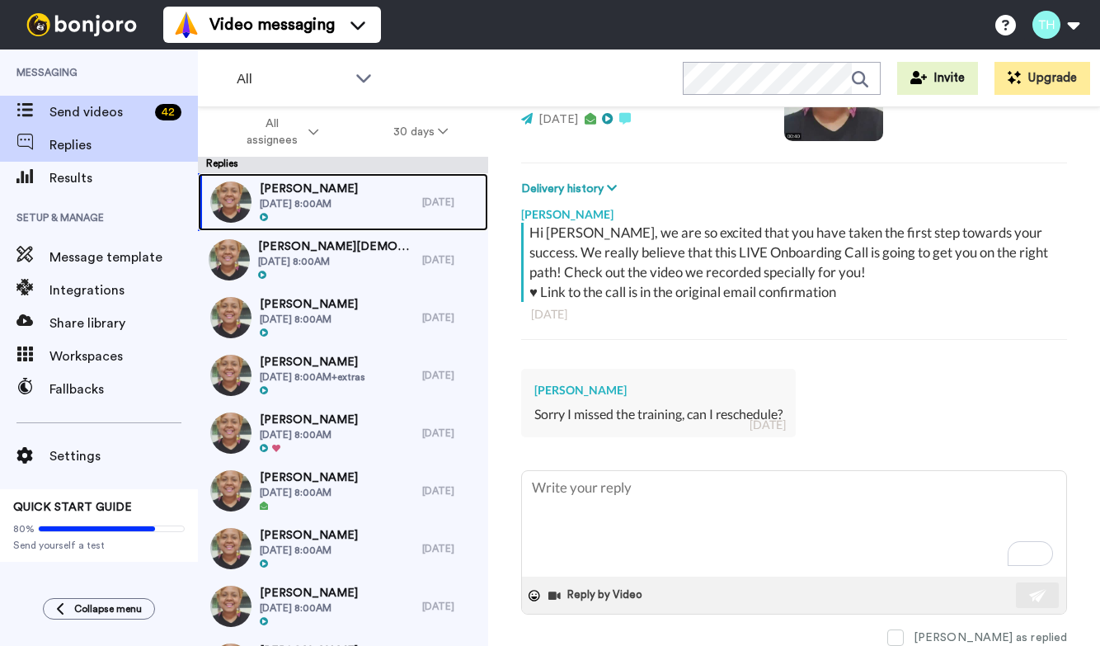
type textarea "x"
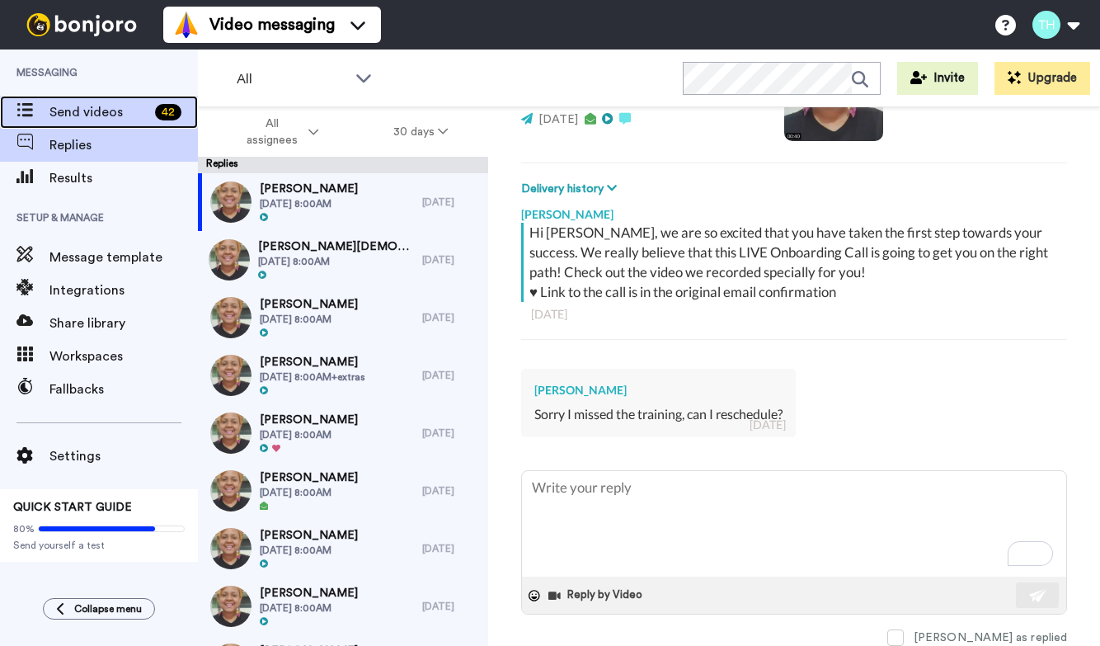
click at [102, 102] on span "Send videos" at bounding box center [98, 112] width 99 height 20
